Goal: Information Seeking & Learning: Check status

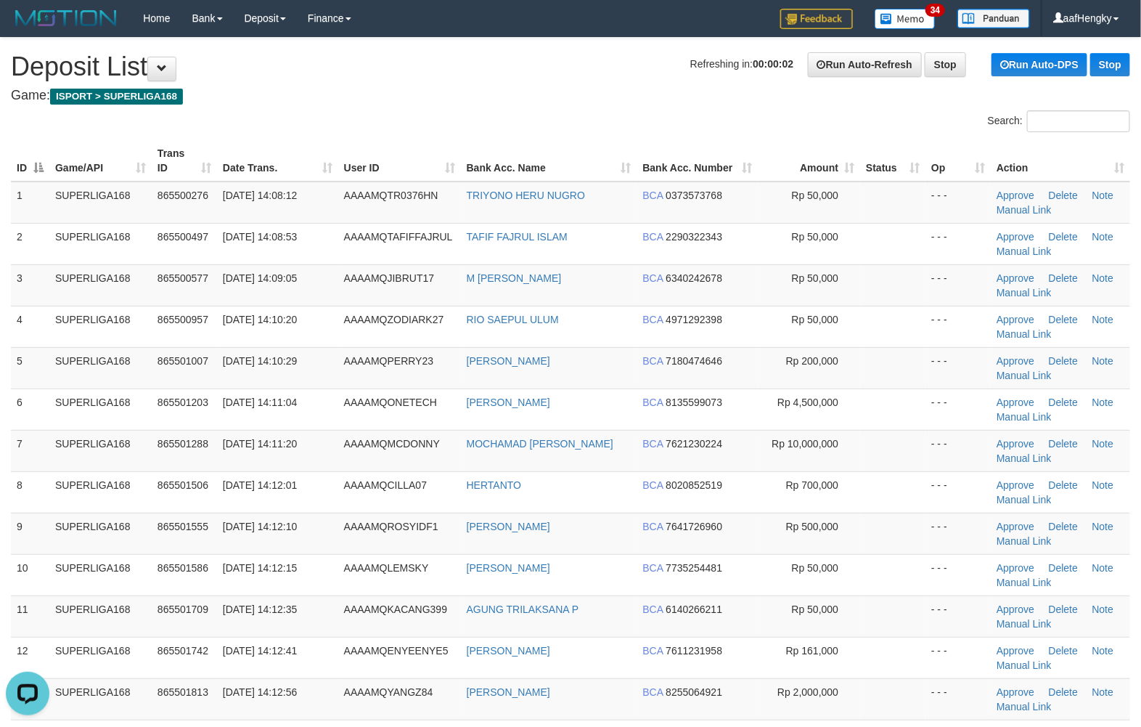
click at [541, 78] on h1 "Refreshing in: 00:00:02 Run Auto-Refresh Stop Run Auto-DPS Stop Deposit List" at bounding box center [570, 66] width 1119 height 29
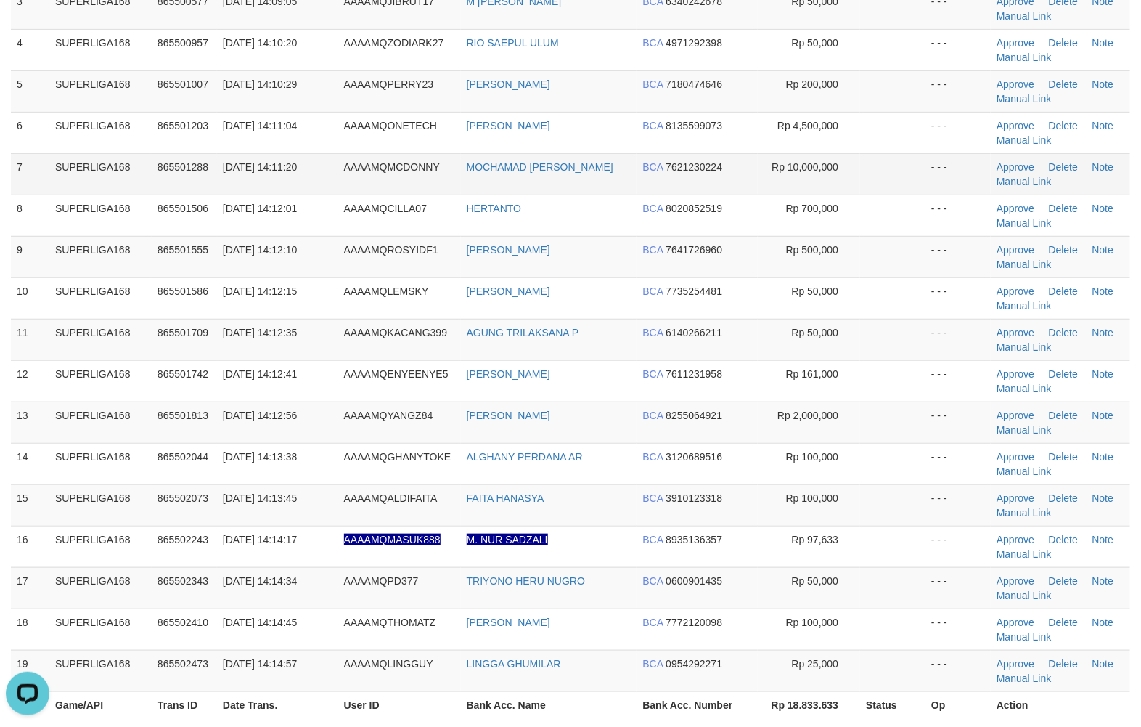
scroll to position [91, 0]
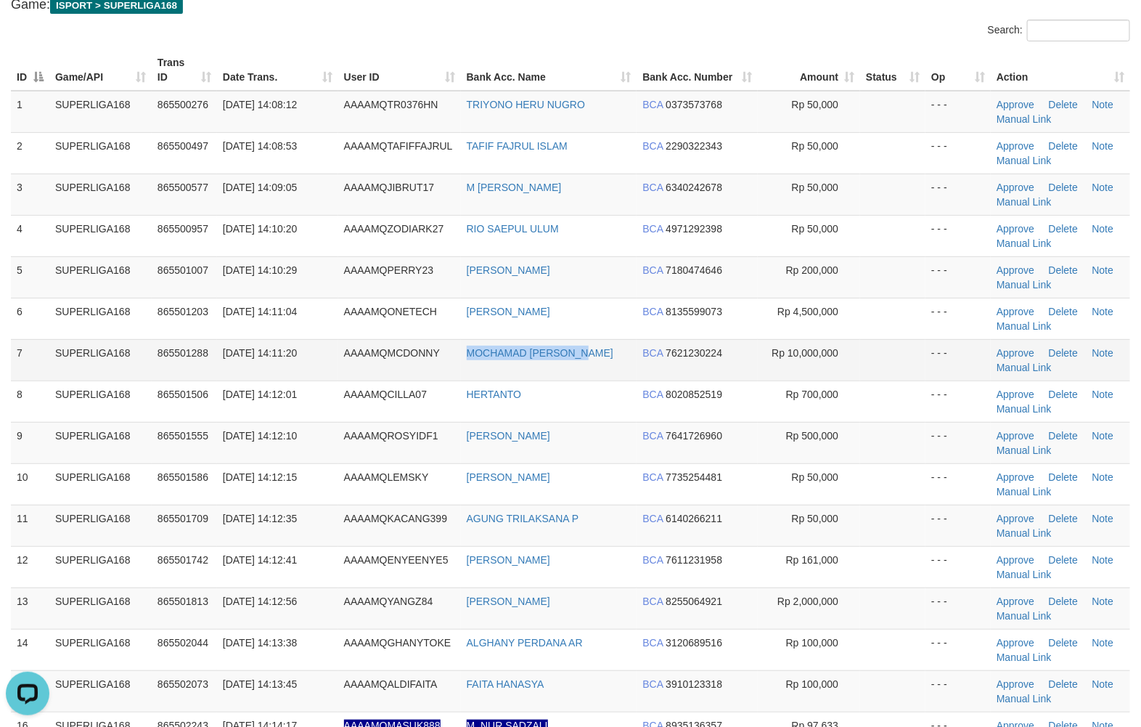
drag, startPoint x: 446, startPoint y: 371, endPoint x: 611, endPoint y: 356, distance: 165.5
click at [611, 356] on tr "7 SUPERLIGA168 865501288 31/08/2025 14:11:20 AAAAMQMCDONNY MOCHAMAD DONNY RIN B…" at bounding box center [570, 359] width 1119 height 41
copy tr "MOCHAMAD DONNY RIN"
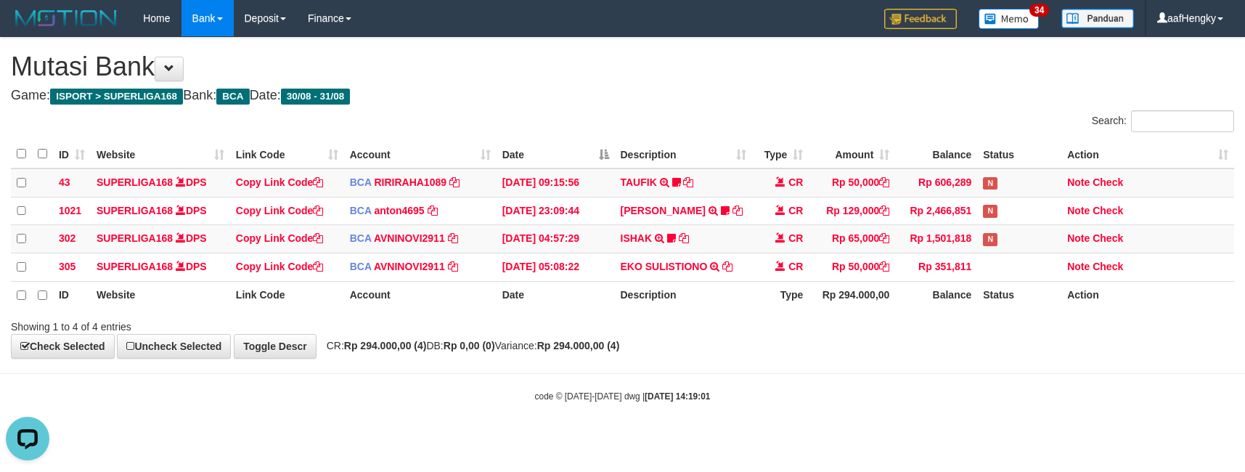
click at [1000, 345] on div "**********" at bounding box center [622, 198] width 1245 height 321
drag, startPoint x: 1000, startPoint y: 345, endPoint x: 924, endPoint y: 302, distance: 87.4
click at [984, 339] on div "**********" at bounding box center [622, 198] width 1245 height 321
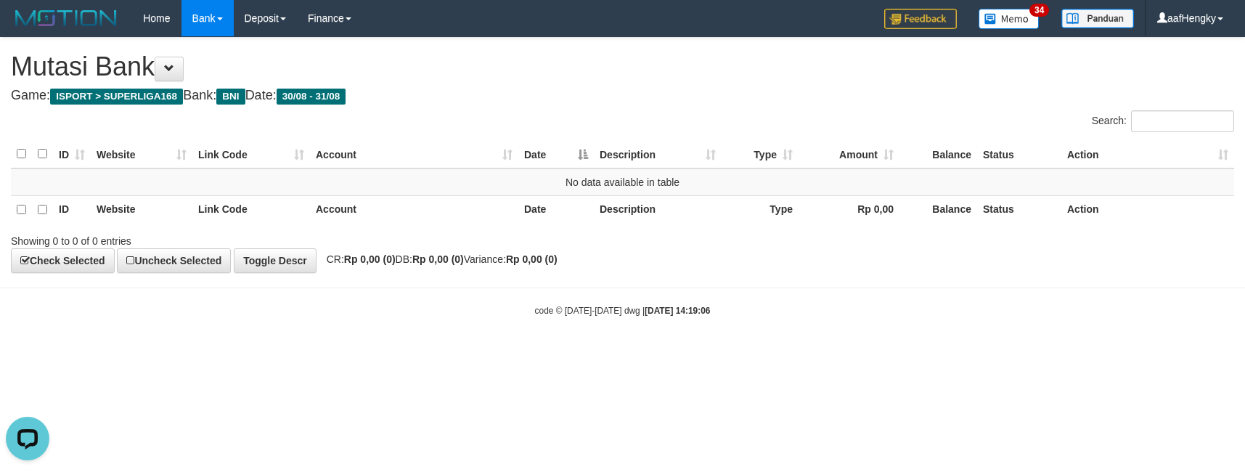
drag, startPoint x: 890, startPoint y: 285, endPoint x: 1007, endPoint y: 311, distance: 119.7
click at [895, 290] on body "Toggle navigation Home Bank Account List Mutasi Bank Search Note Mutasi Deposit…" at bounding box center [622, 176] width 1245 height 353
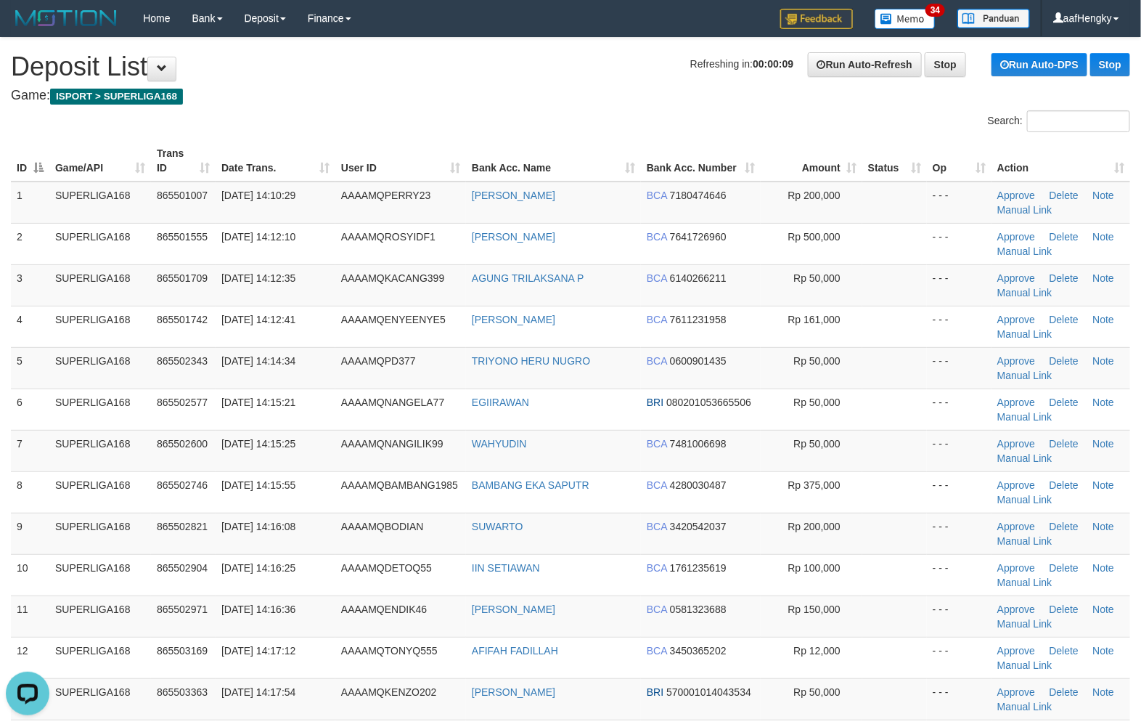
click at [512, 65] on h1 "Refreshing in: 00:00:09 Run Auto-Refresh Stop Run Auto-DPS Stop Deposit List" at bounding box center [570, 66] width 1119 height 29
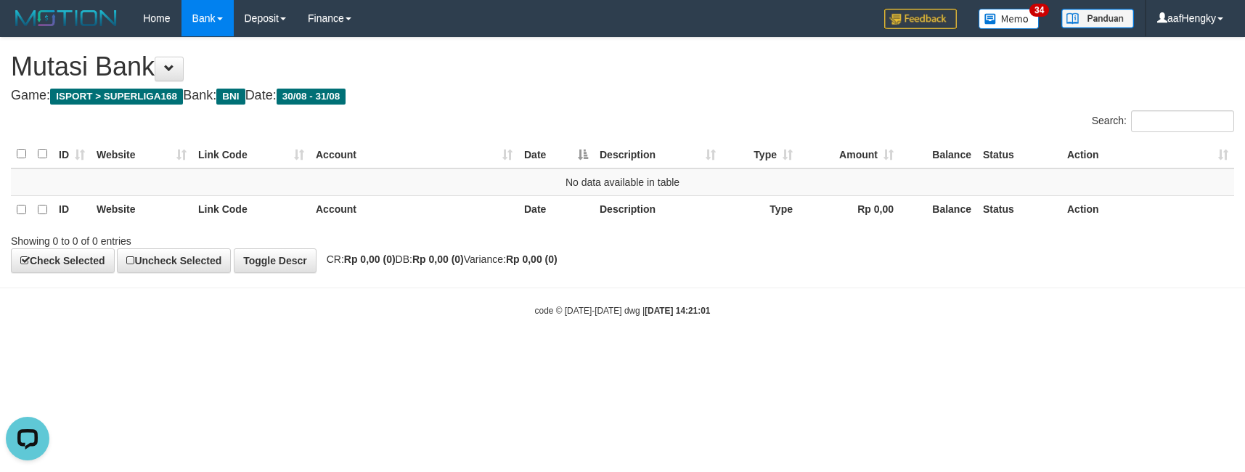
click at [837, 346] on body "Toggle navigation Home Bank Account List Mutasi Bank Search Note Mutasi Deposit…" at bounding box center [622, 176] width 1245 height 353
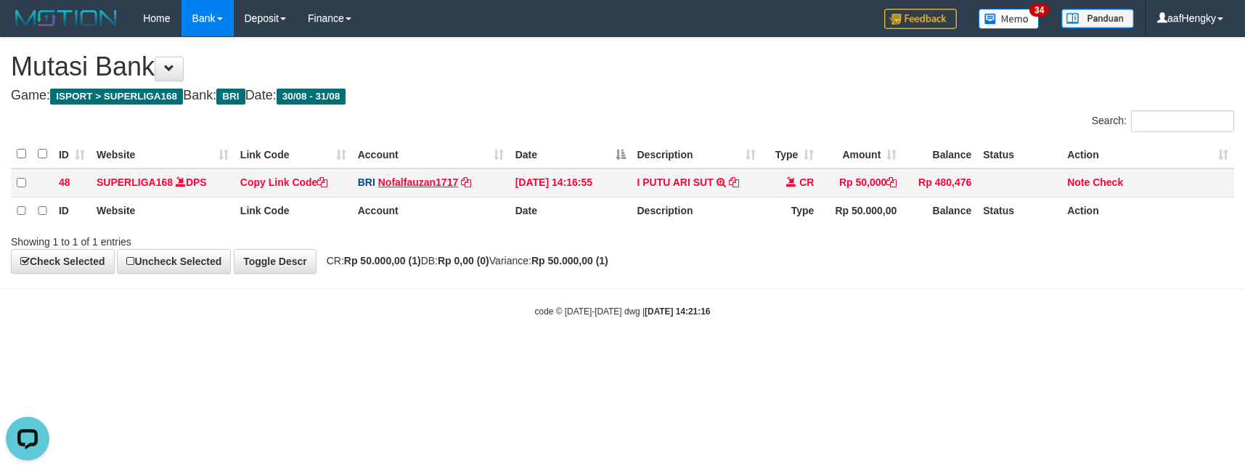
click at [385, 176] on td "BRI Nofalfauzan1717 DPS NOFAL ZANURIAH mutasi_20250831_2213 | 48 mutasi_2025083…" at bounding box center [431, 182] width 158 height 28
click at [414, 178] on link "Nofalfauzan1717" at bounding box center [418, 182] width 80 height 12
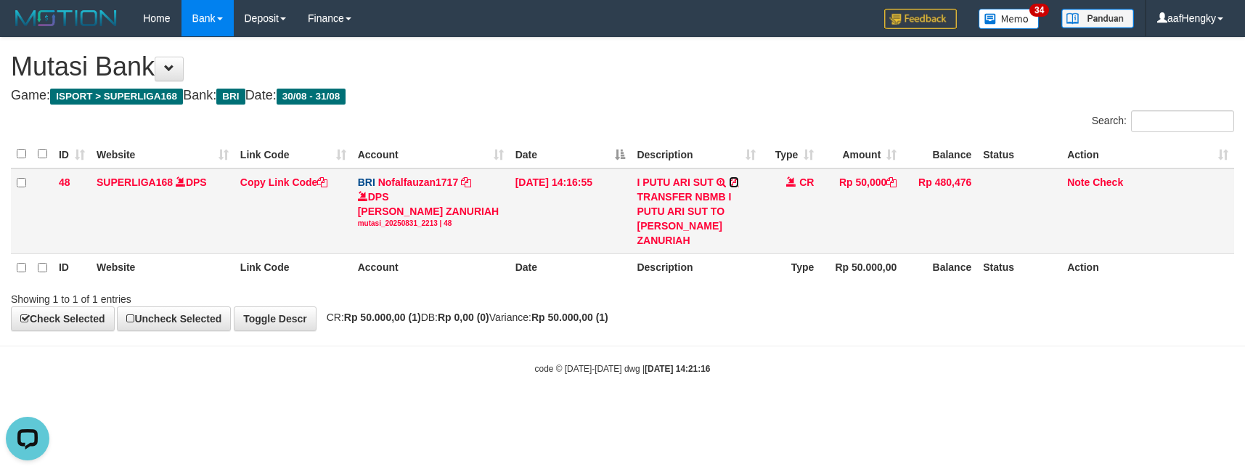
click at [733, 181] on icon at bounding box center [734, 182] width 10 height 10
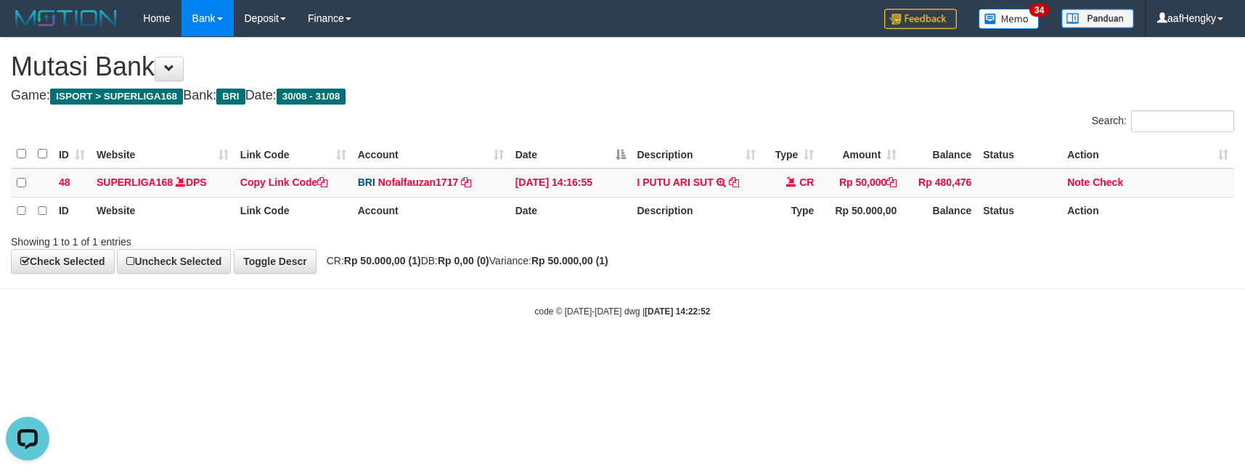
click at [811, 354] on html "Toggle navigation Home Bank Account List Mutasi Bank Search Note Mutasi Deposit…" at bounding box center [622, 177] width 1245 height 354
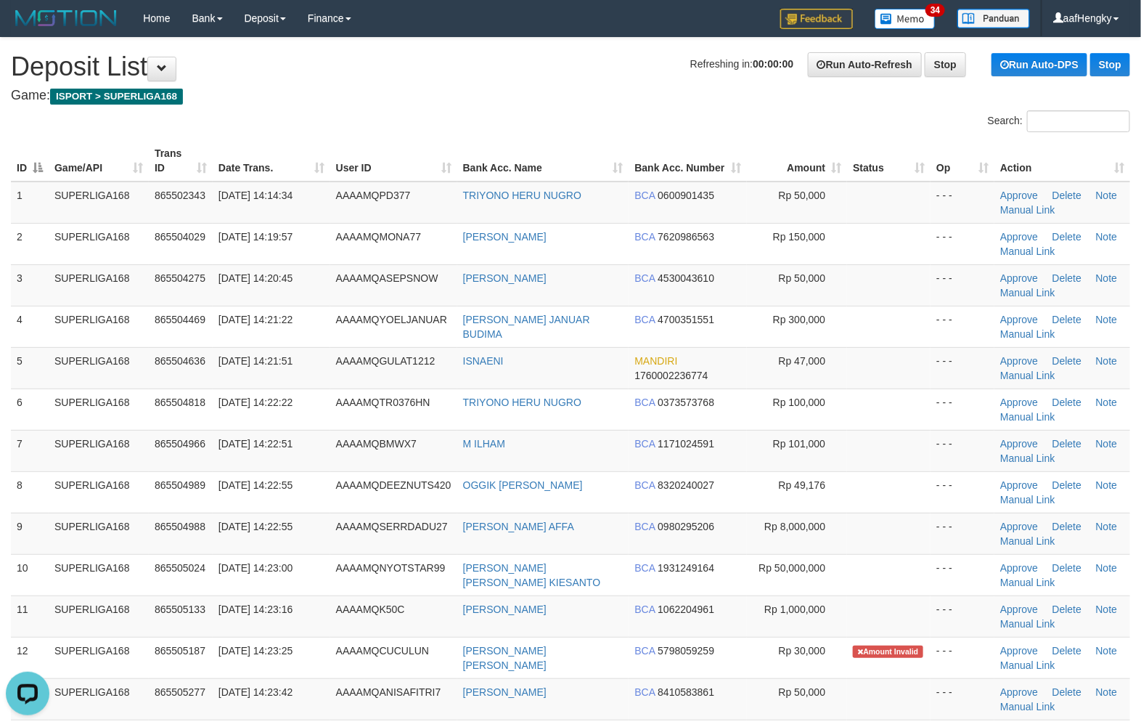
click at [504, 162] on th "Bank Acc. Name" at bounding box center [543, 160] width 172 height 41
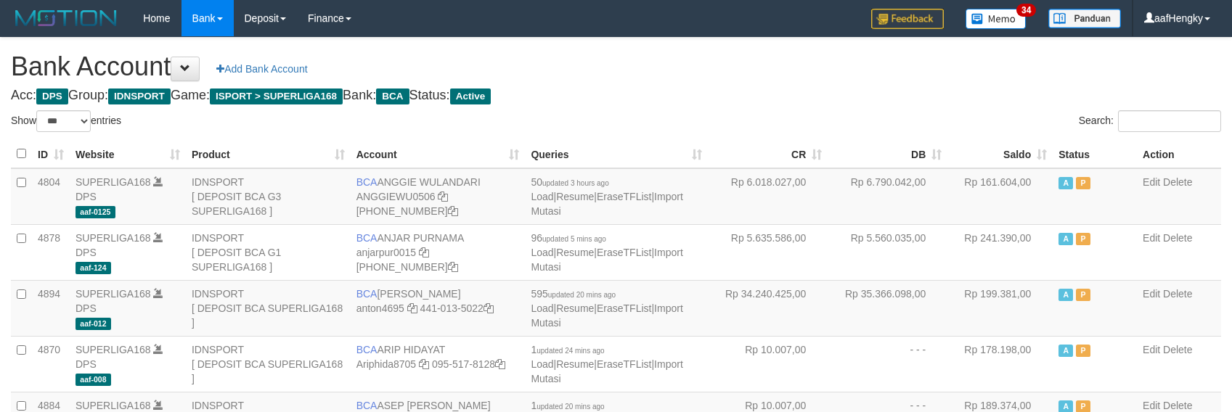
select select "***"
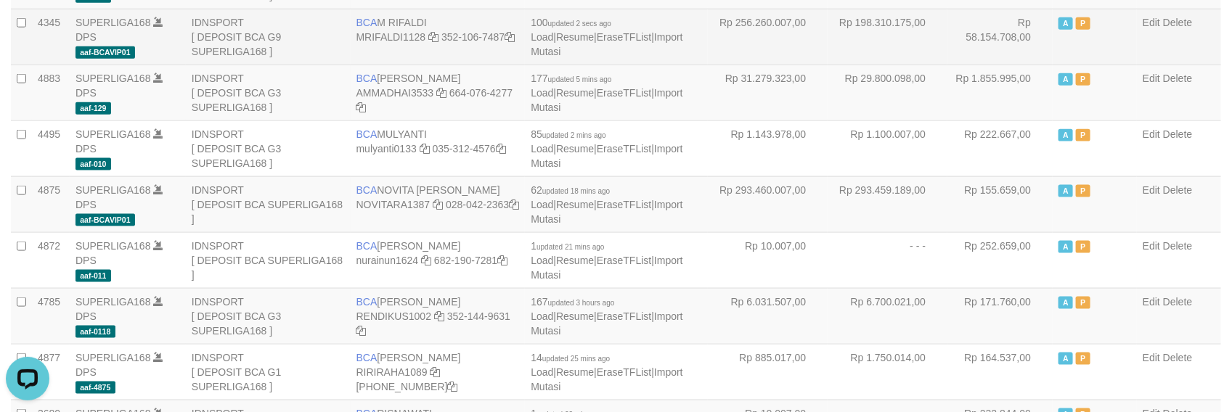
drag, startPoint x: 891, startPoint y: 44, endPoint x: 915, endPoint y: 56, distance: 26.9
click at [901, 49] on td "Rp 198.310.175,00" at bounding box center [887, 37] width 120 height 56
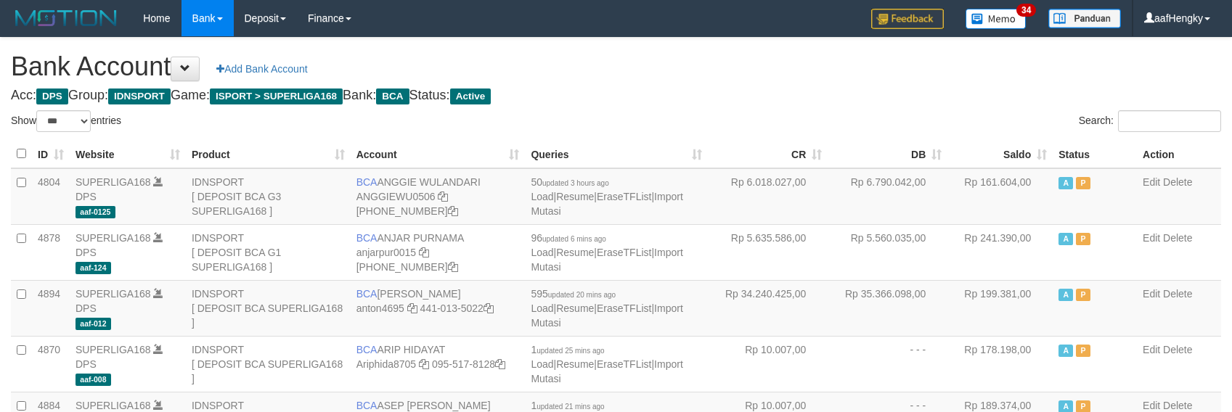
select select "***"
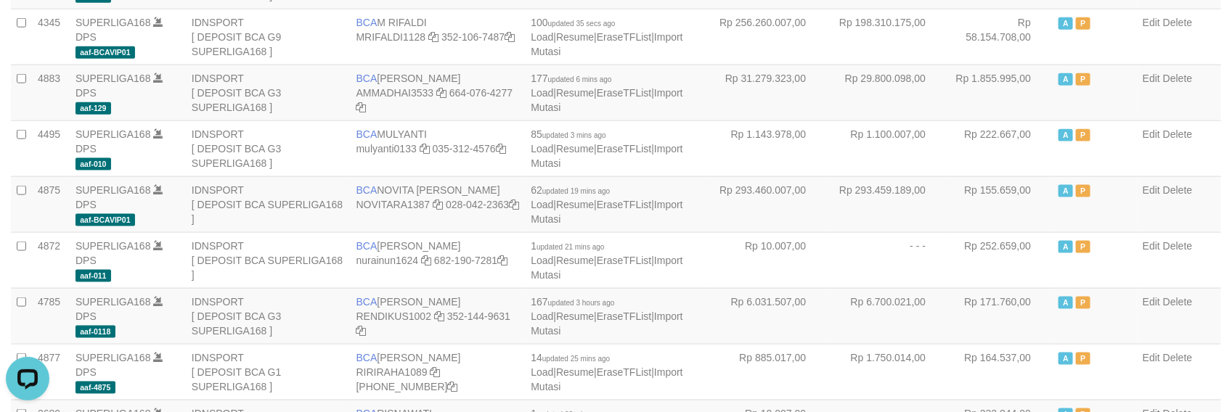
click at [887, 205] on td "Rp 293.459.189,00" at bounding box center [887, 204] width 120 height 56
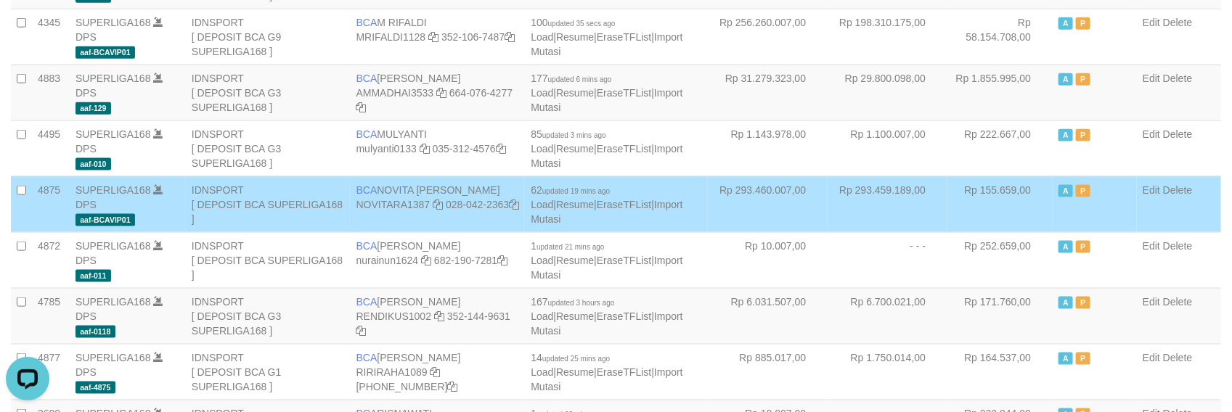
scroll to position [270, 0]
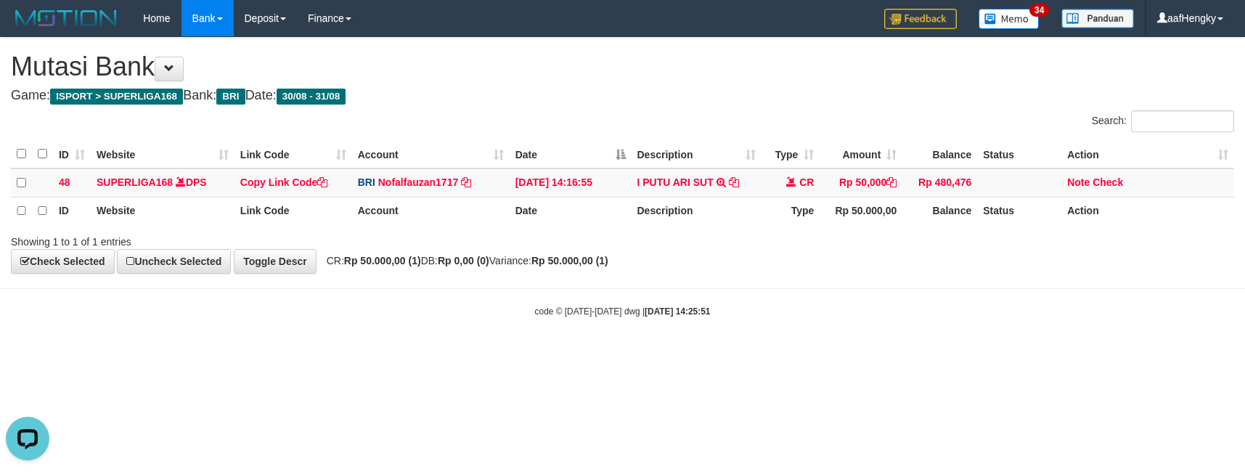
drag, startPoint x: 727, startPoint y: 89, endPoint x: 602, endPoint y: 1, distance: 152.6
click at [713, 83] on div "**********" at bounding box center [622, 156] width 1245 height 236
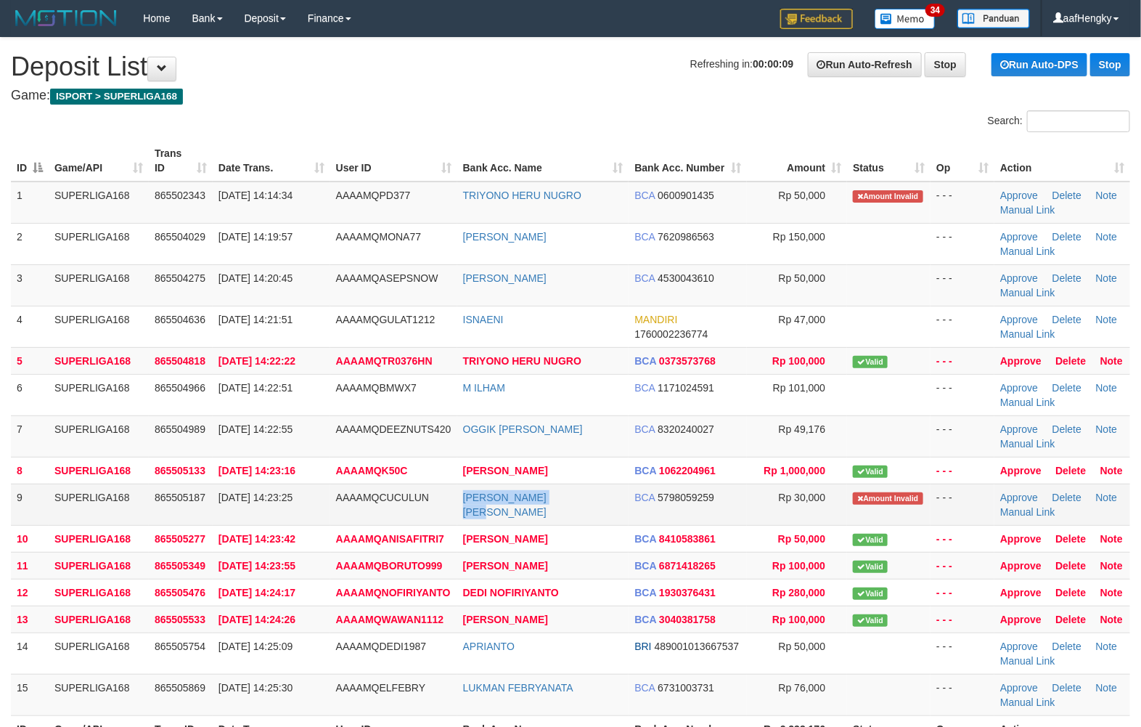
drag, startPoint x: 456, startPoint y: 518, endPoint x: 600, endPoint y: 521, distance: 144.5
click at [600, 521] on tr "9 SUPERLIGA168 865505187 31/08/2025 14:23:25 AAAAMQCUCULUN MUHAMAD SANDYKA RA B…" at bounding box center [570, 503] width 1119 height 41
drag, startPoint x: 526, startPoint y: 113, endPoint x: 524, endPoint y: 161, distance: 48.0
click at [532, 134] on div "Search:" at bounding box center [570, 122] width 1141 height 25
copy tr "TRIYONO HERU NUGR"
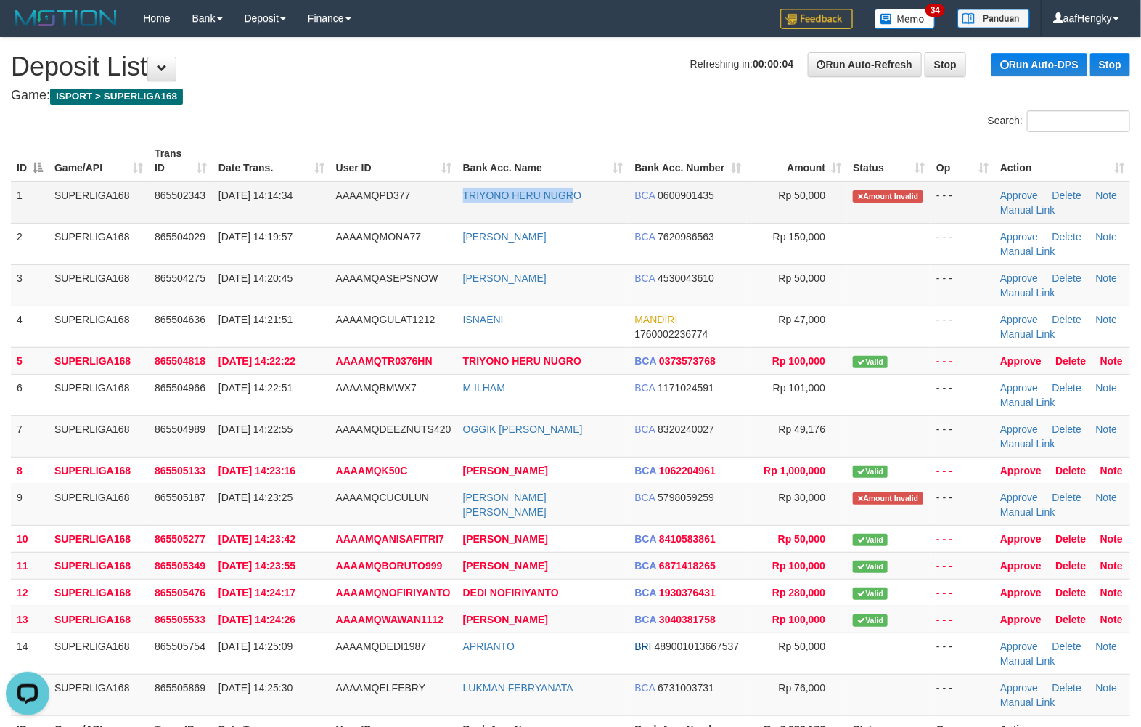
drag, startPoint x: 506, startPoint y: 218, endPoint x: 572, endPoint y: 215, distance: 66.1
click at [572, 215] on tr "1 SUPERLIGA168 865502343 31/08/2025 14:14:34 AAAAMQPD377 TRIYONO HERU NUGRO BCA…" at bounding box center [570, 202] width 1119 height 42
click at [483, 125] on div "Search:" at bounding box center [570, 122] width 1141 height 25
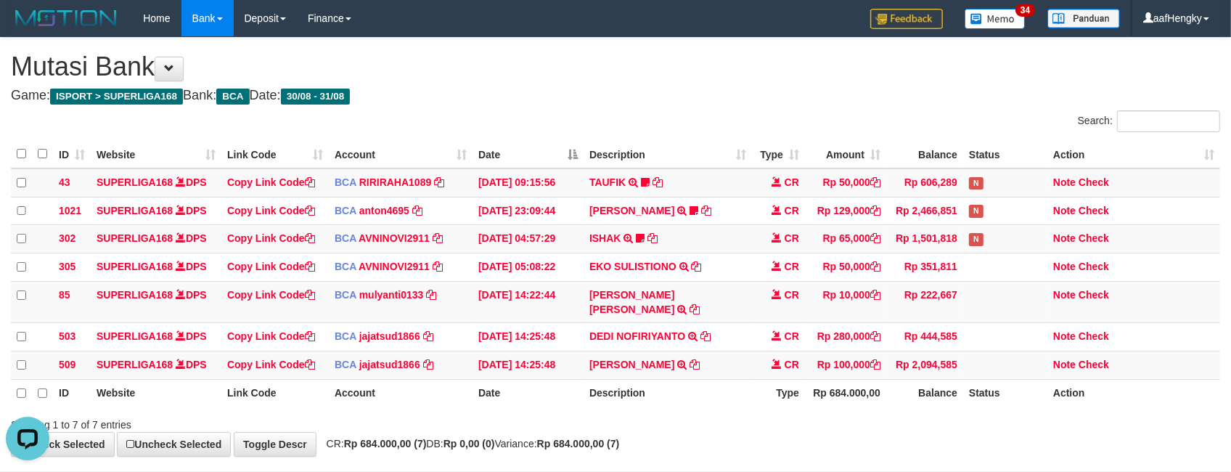
drag, startPoint x: 739, startPoint y: 131, endPoint x: 745, endPoint y: 126, distance: 8.2
click at [745, 126] on div "Search:" at bounding box center [923, 122] width 594 height 25
drag, startPoint x: 719, startPoint y: 136, endPoint x: 727, endPoint y: 149, distance: 14.3
click at [727, 149] on div "ID Website Link Code Account Date Description Type Amount Balance Status Action…" at bounding box center [615, 274] width 1231 height 276
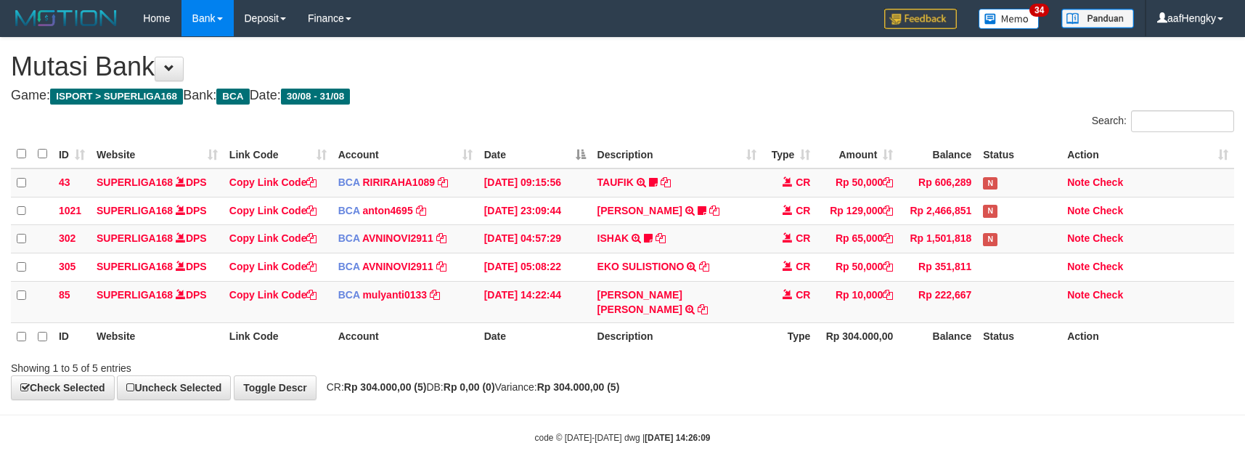
drag, startPoint x: 732, startPoint y: 91, endPoint x: 729, endPoint y: 105, distance: 14.7
click at [732, 91] on h4 "Game: ISPORT > SUPERLIGA168 Bank: BCA Date: 30/08 - 31/08" at bounding box center [622, 96] width 1223 height 15
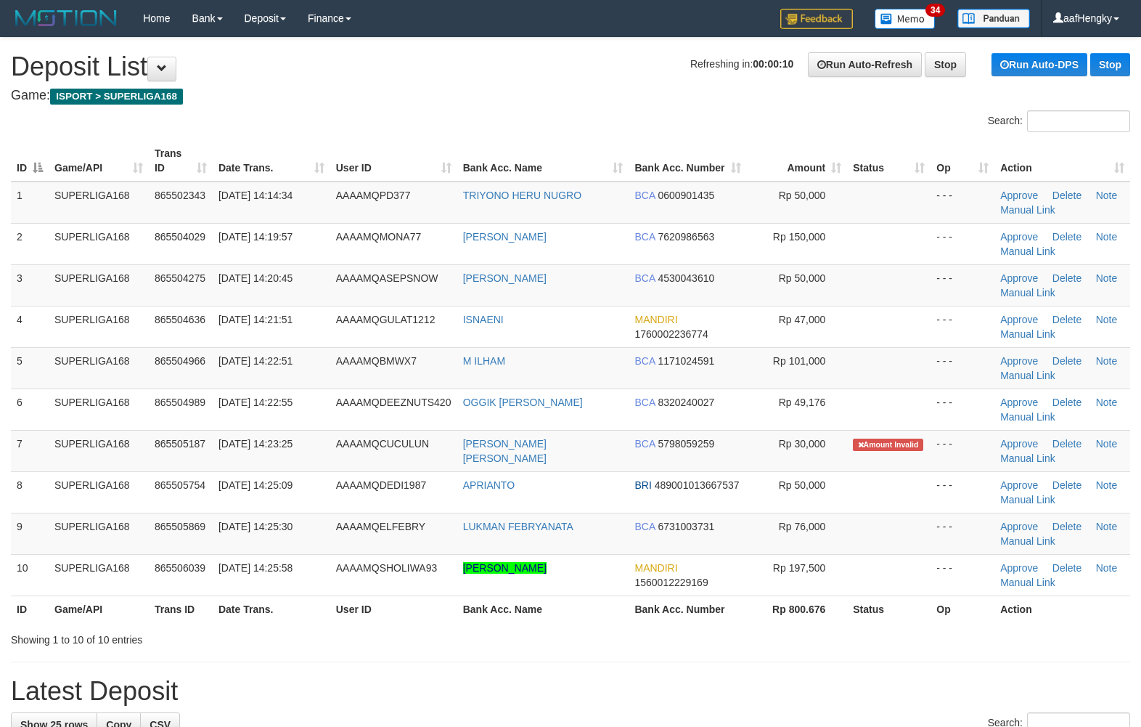
scroll to position [570, 0]
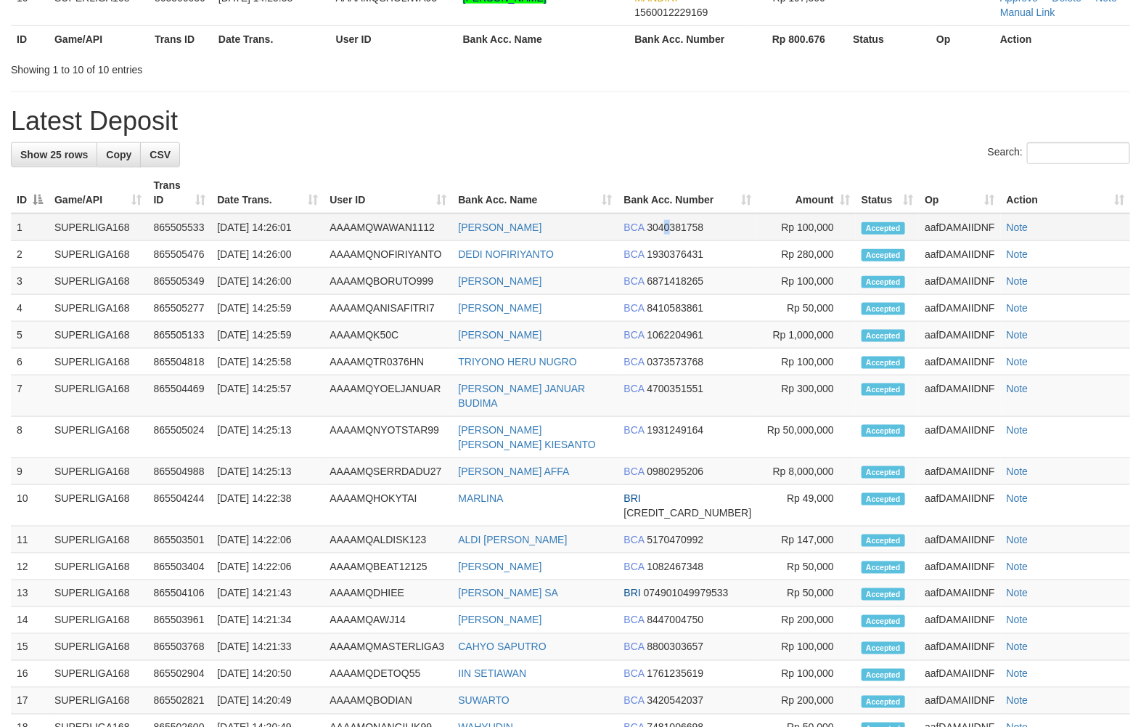
click at [676, 232] on span "3040381758" at bounding box center [675, 227] width 57 height 12
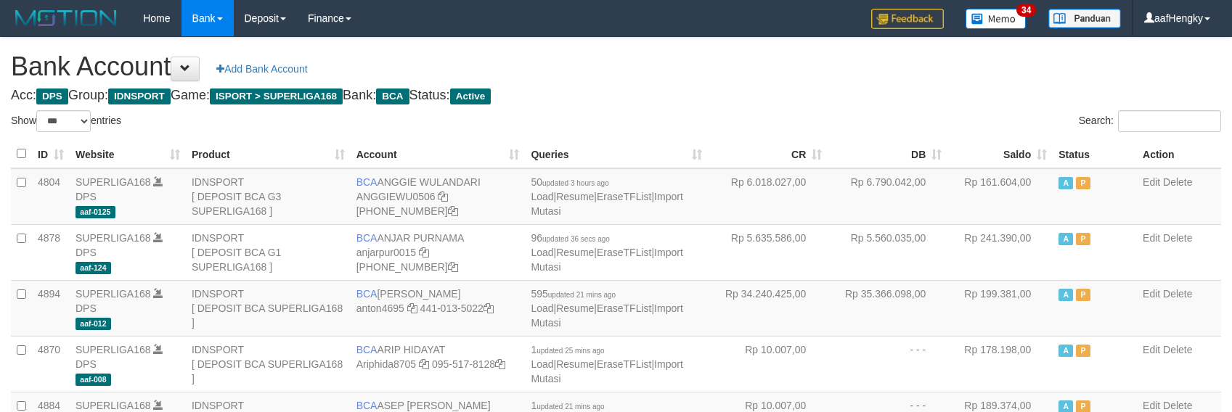
select select "***"
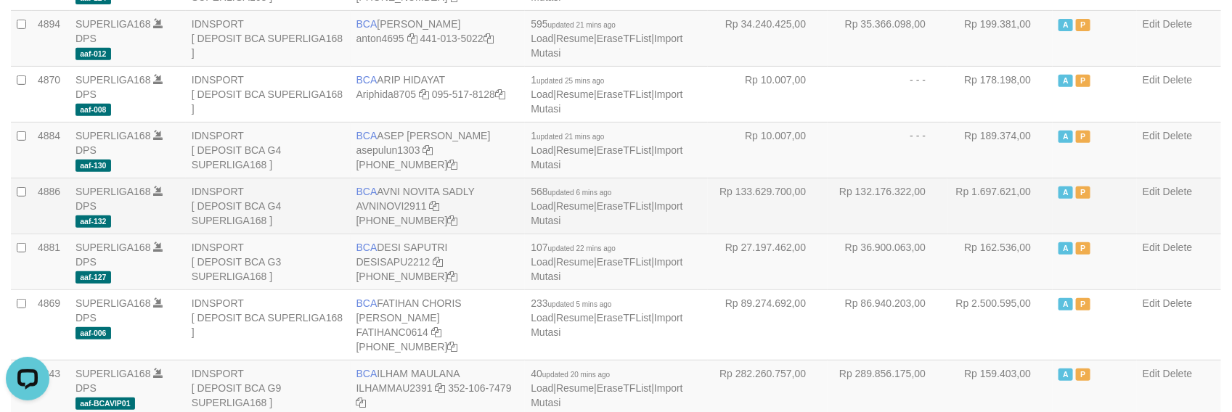
click at [993, 220] on td "Rp 1.697.621,00" at bounding box center [999, 206] width 105 height 56
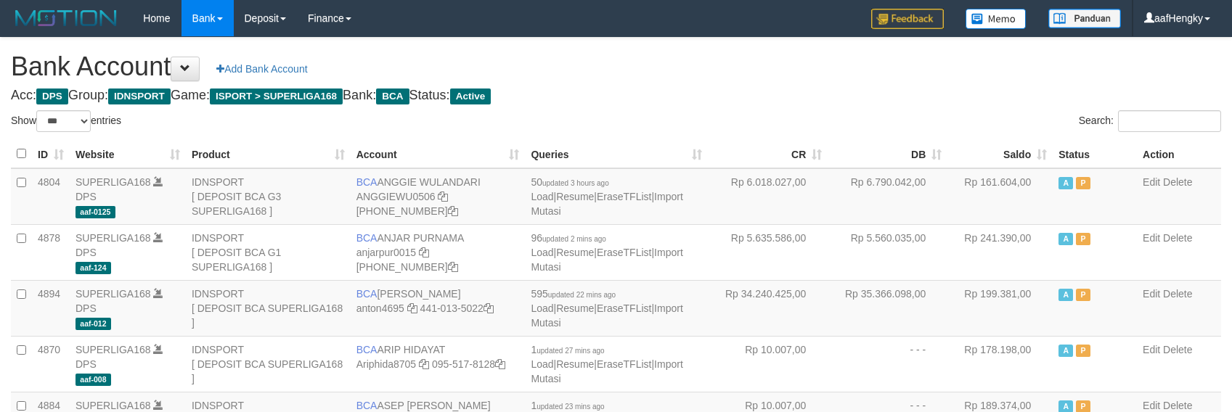
select select "***"
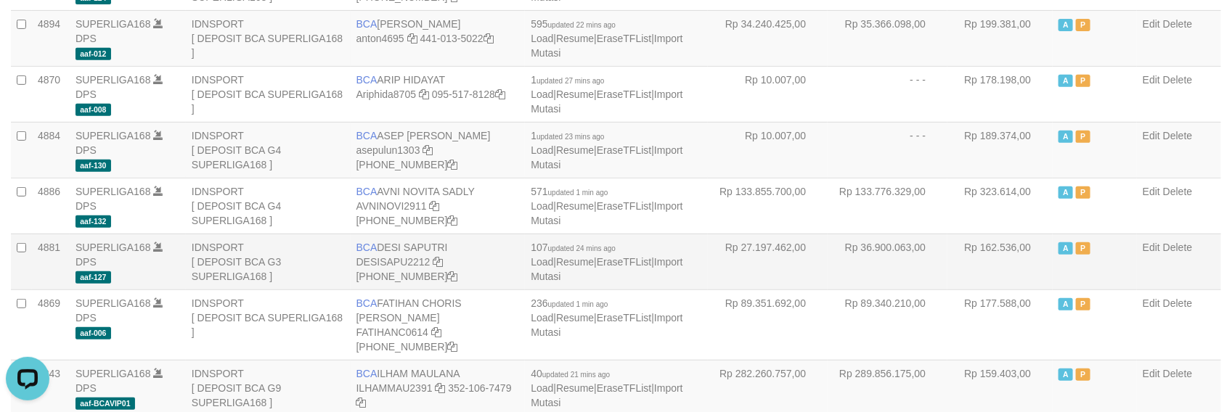
click at [829, 263] on td "Rp 36.900.063,00" at bounding box center [887, 262] width 120 height 56
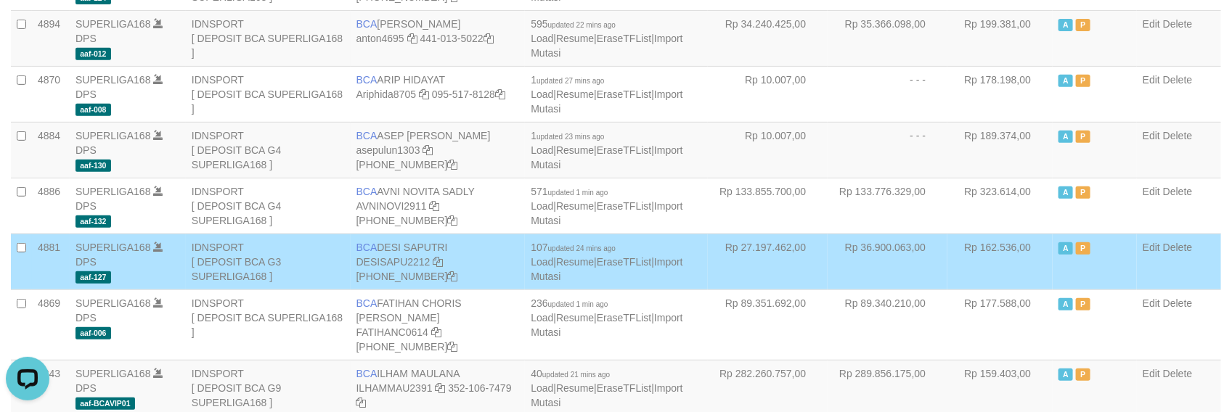
scroll to position [564, 0]
